Goal: Transaction & Acquisition: Purchase product/service

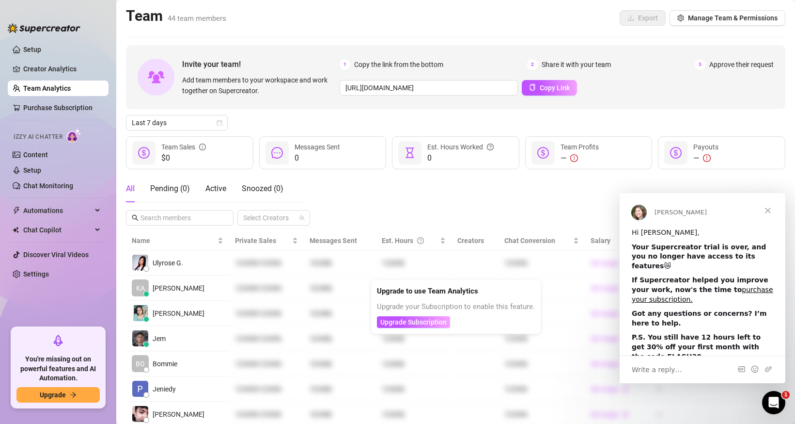
click at [771, 205] on span "Close" at bounding box center [768, 210] width 35 height 35
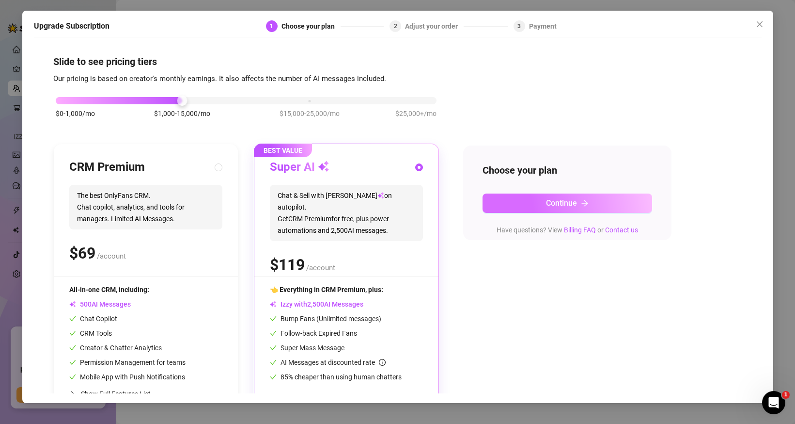
click at [533, 208] on button "Continue" at bounding box center [568, 202] width 170 height 19
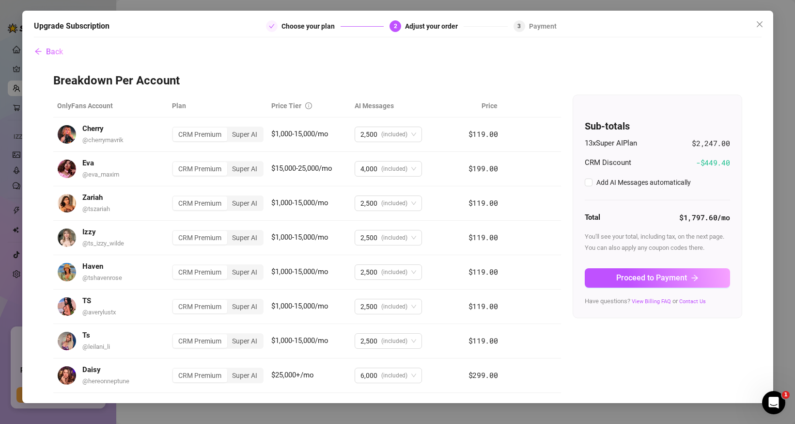
checkbox input "true"
click at [631, 280] on span "Proceed to Payment" at bounding box center [651, 277] width 71 height 9
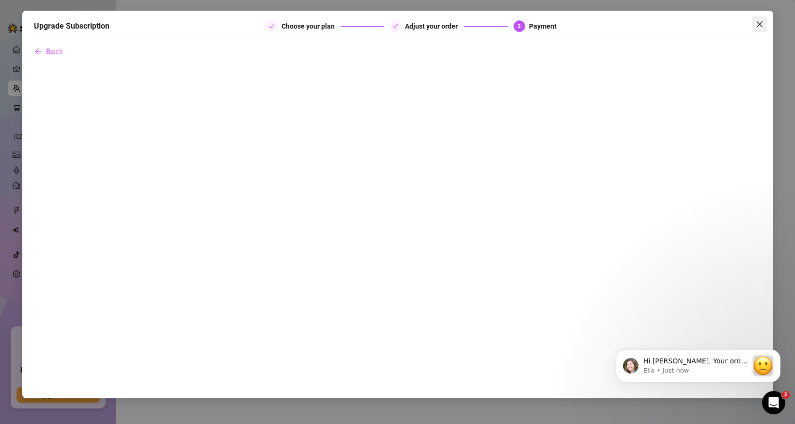
click at [758, 24] on icon "close" at bounding box center [760, 24] width 8 height 8
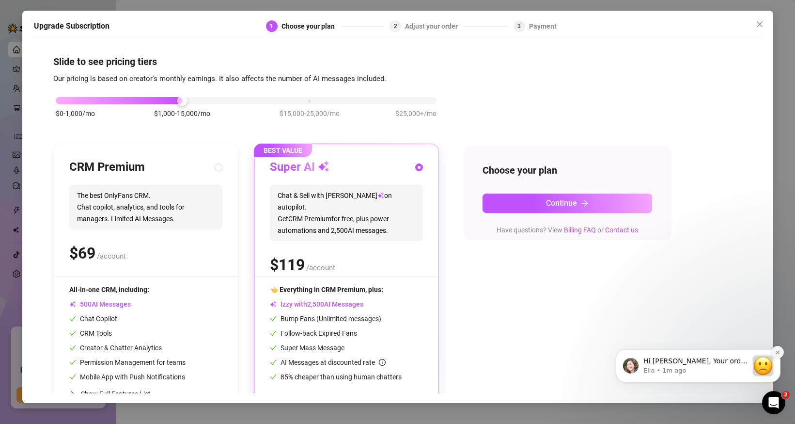
click at [777, 353] on icon "Dismiss notification" at bounding box center [777, 351] width 5 height 5
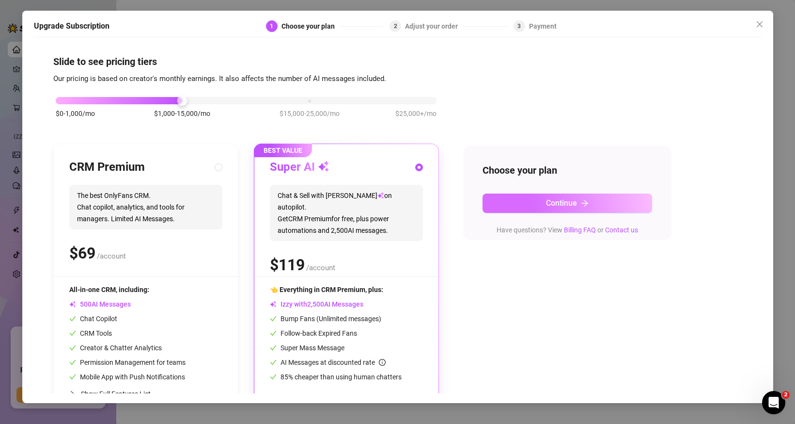
click at [534, 200] on button "Continue" at bounding box center [568, 202] width 170 height 19
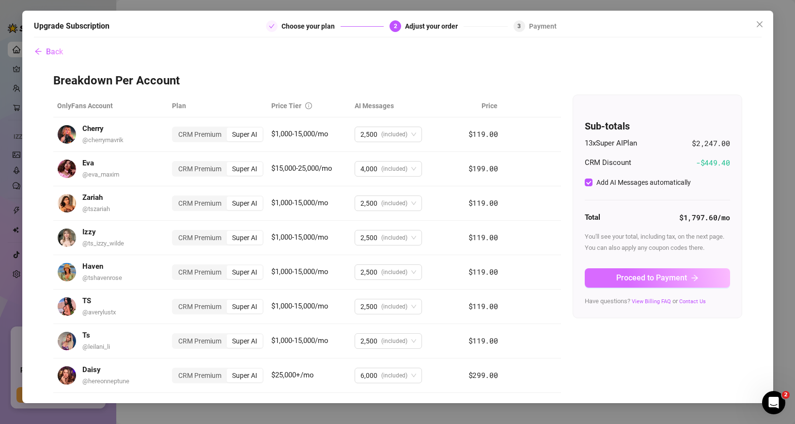
click at [651, 276] on span "Proceed to Payment" at bounding box center [651, 277] width 71 height 9
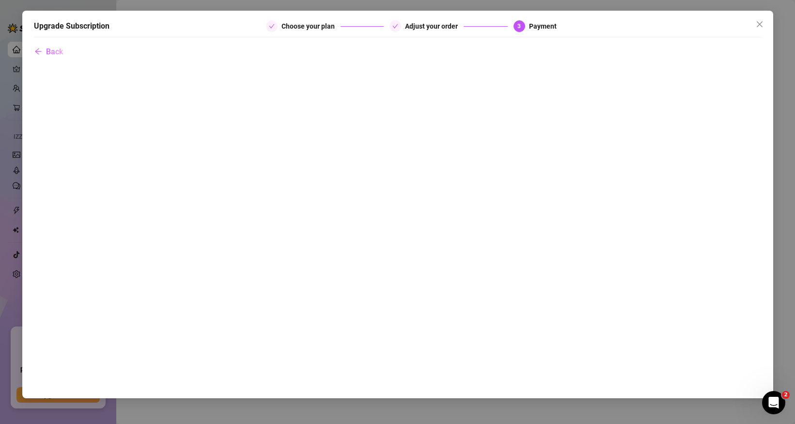
click at [759, 15] on div "Upgrade Subscription Choose your plan Adjust your order 3 Payment Back" at bounding box center [397, 204] width 751 height 387
click at [759, 17] on button "Close" at bounding box center [760, 24] width 16 height 16
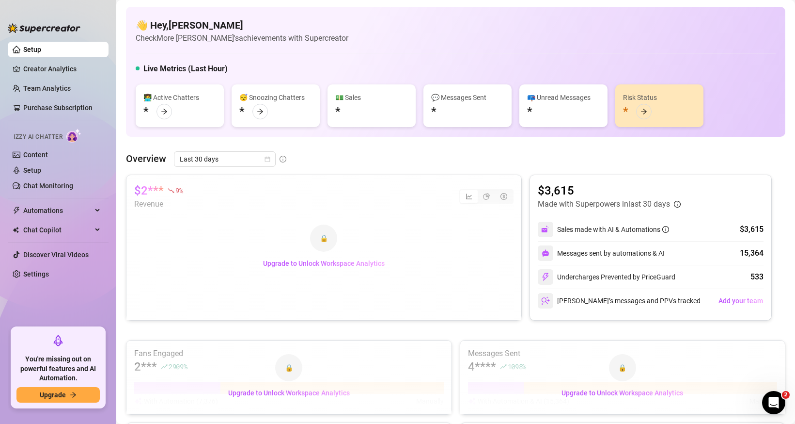
click at [357, 44] on div "👋 Hey, [PERSON_NAME] Check More Riches's achievements with Supercreator Live Me…" at bounding box center [456, 72] width 660 height 130
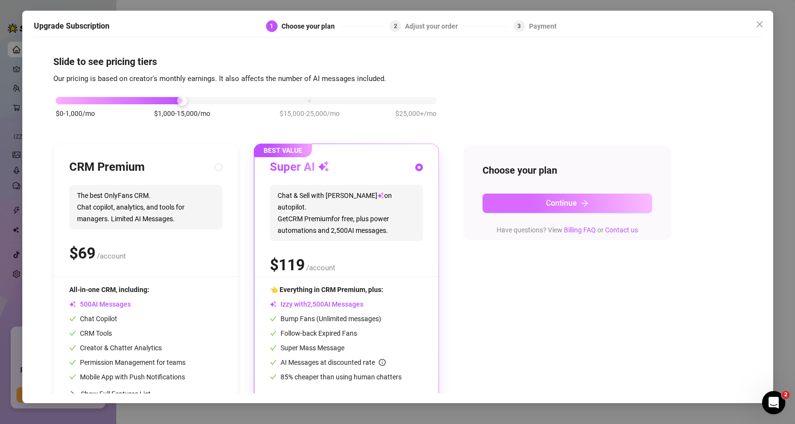
click at [539, 207] on button "Continue" at bounding box center [568, 202] width 170 height 19
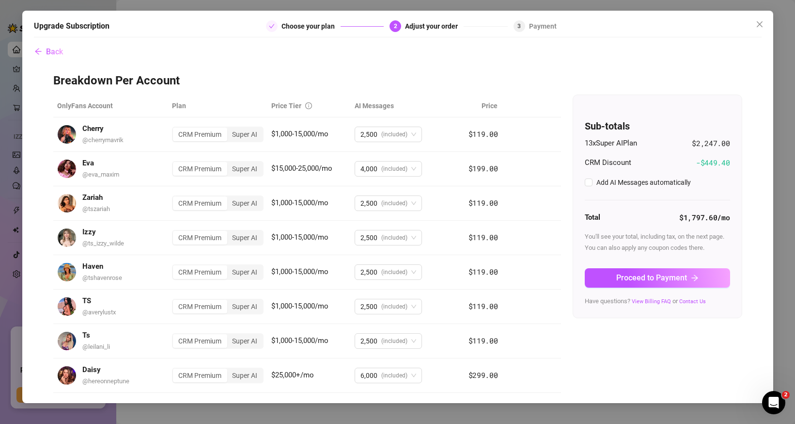
checkbox input "true"
click at [620, 278] on span "Proceed to Payment" at bounding box center [651, 277] width 71 height 9
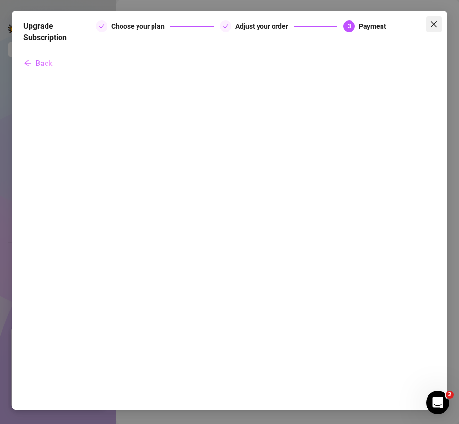
click at [439, 22] on span "Close" at bounding box center [434, 24] width 16 height 8
